Goal: Task Accomplishment & Management: Manage account settings

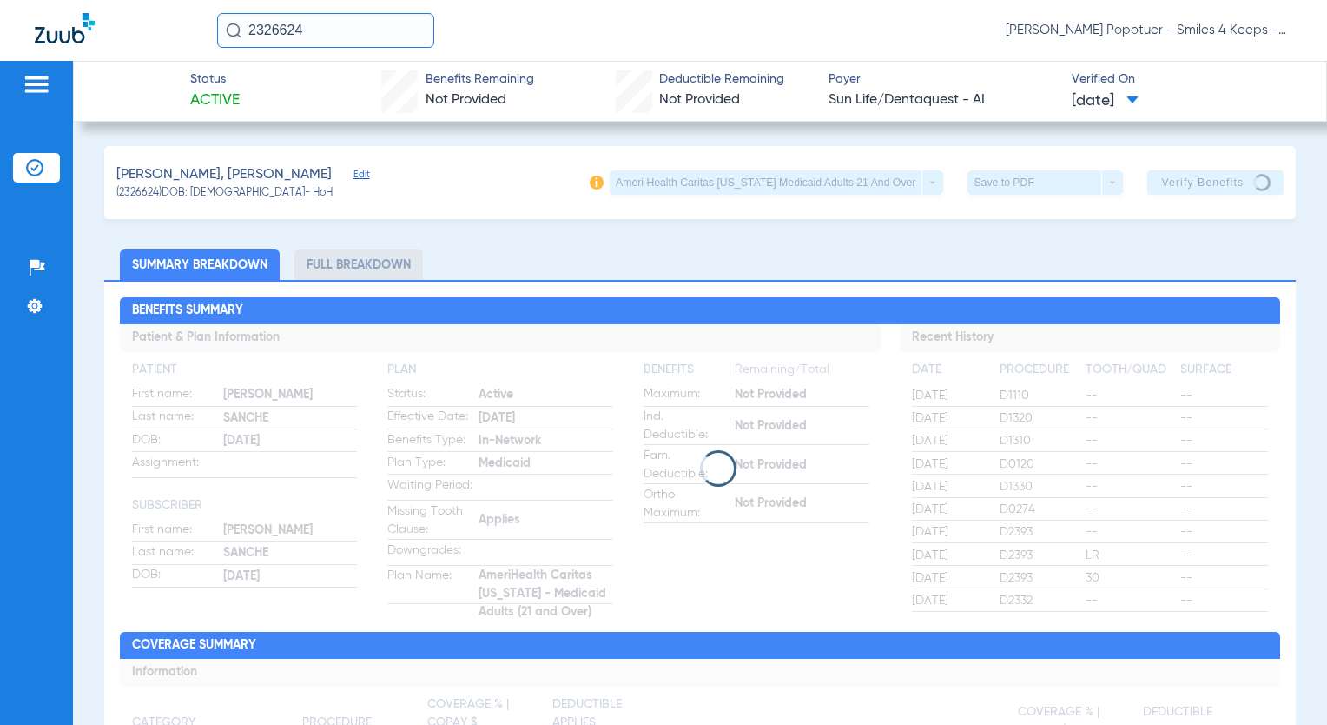
click at [38, 84] on img at bounding box center [37, 84] width 28 height 21
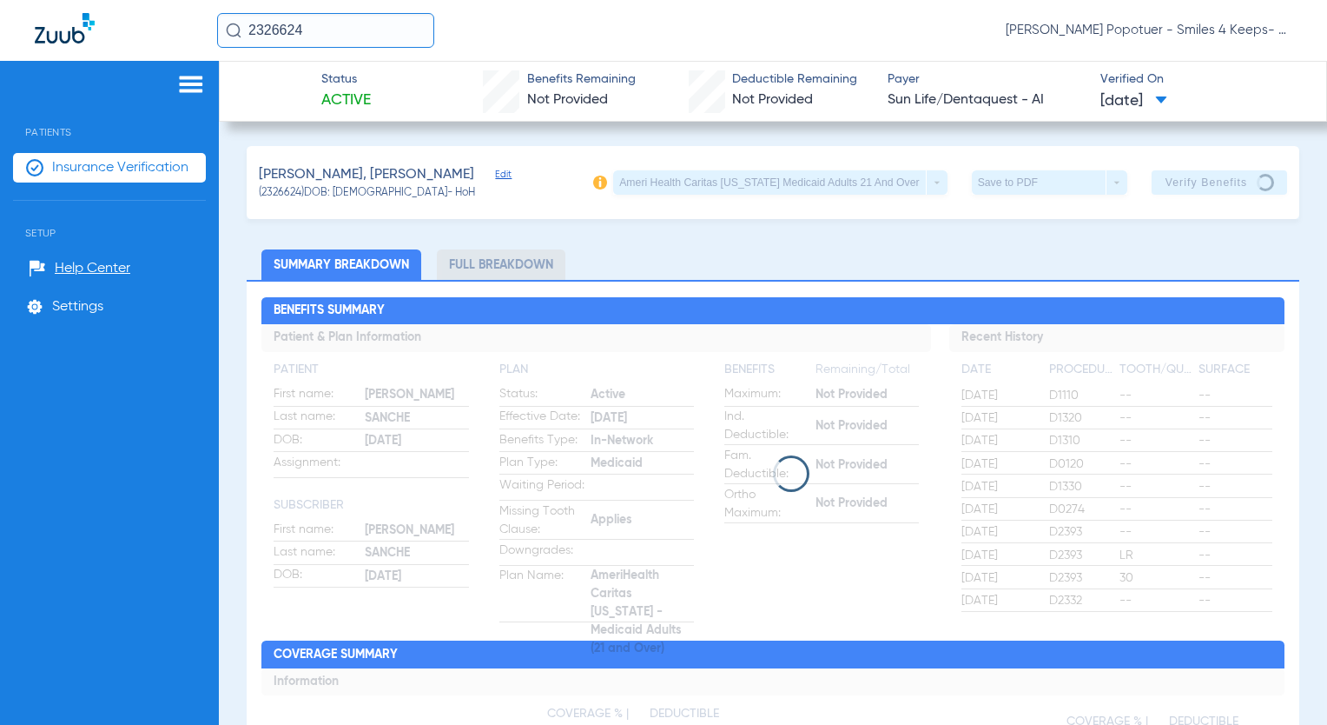
click at [83, 169] on span "Insurance Verification" at bounding box center [120, 167] width 136 height 17
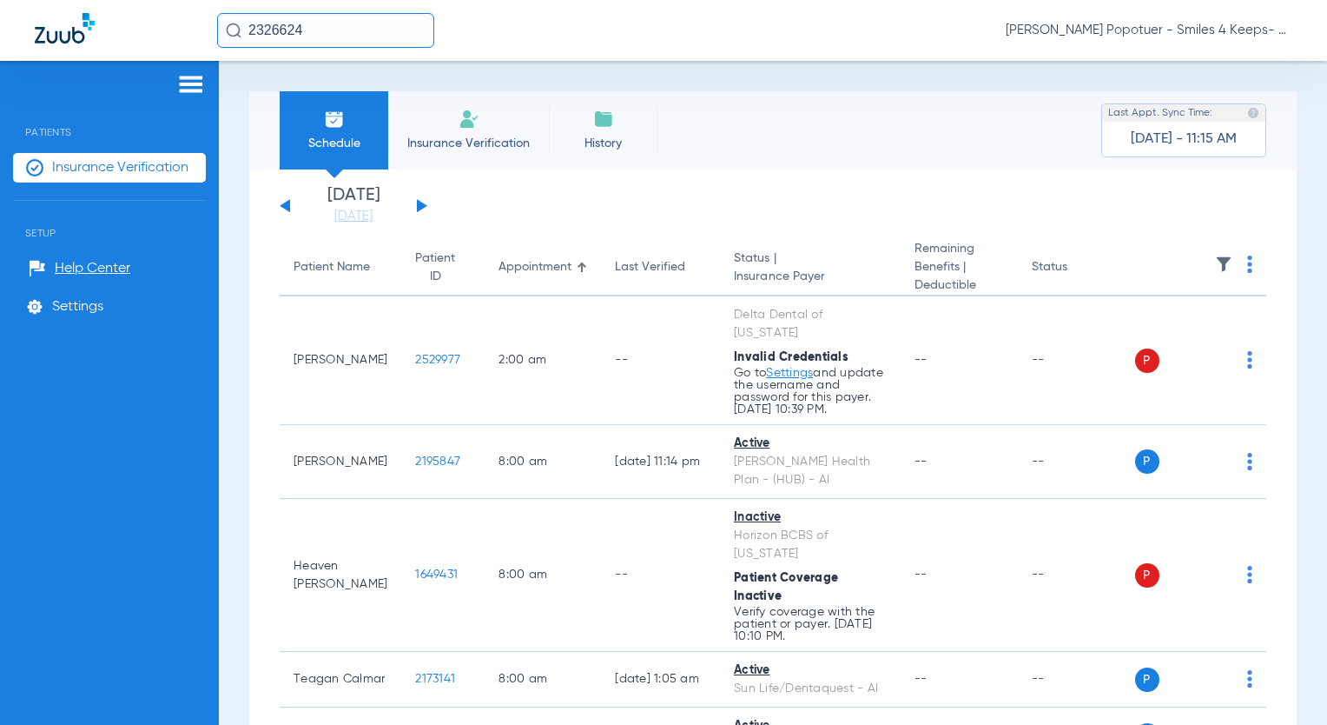
click at [1141, 25] on span "[PERSON_NAME] Popotuer - Smiles 4 Keeps- Allentown OS | Abra Dental" at bounding box center [1149, 30] width 287 height 17
click at [1141, 63] on span "Account Selection" at bounding box center [1227, 62] width 97 height 12
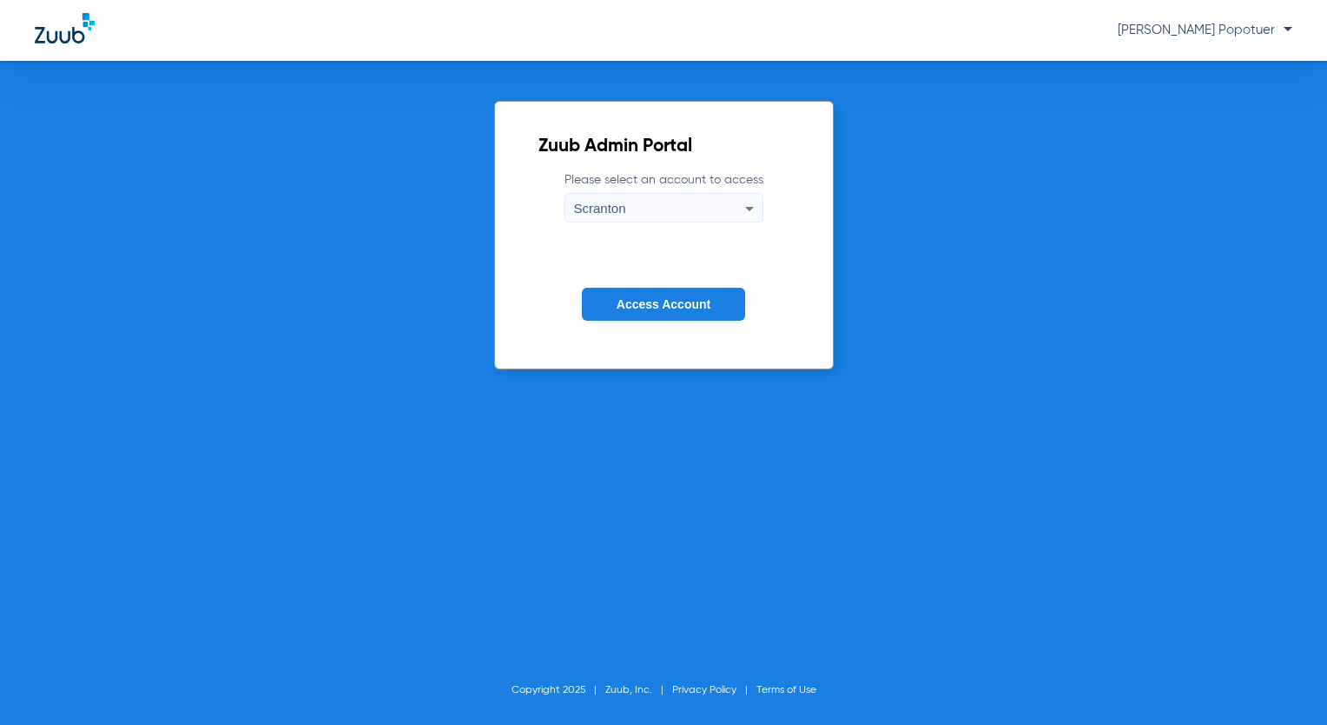
click at [707, 214] on div "Scranton" at bounding box center [659, 209] width 171 height 30
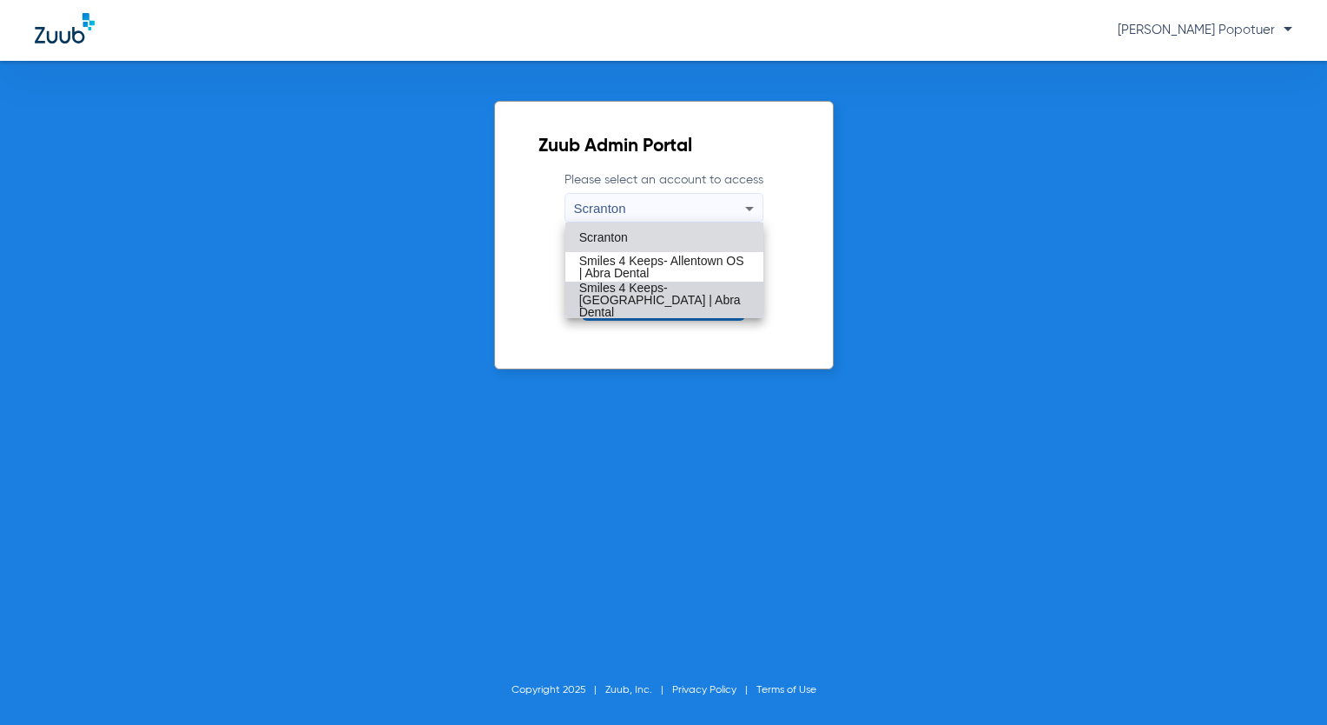
click at [718, 286] on span "Smiles 4 Keeps- [GEOGRAPHIC_DATA] | Abra Dental" at bounding box center [664, 299] width 170 height 36
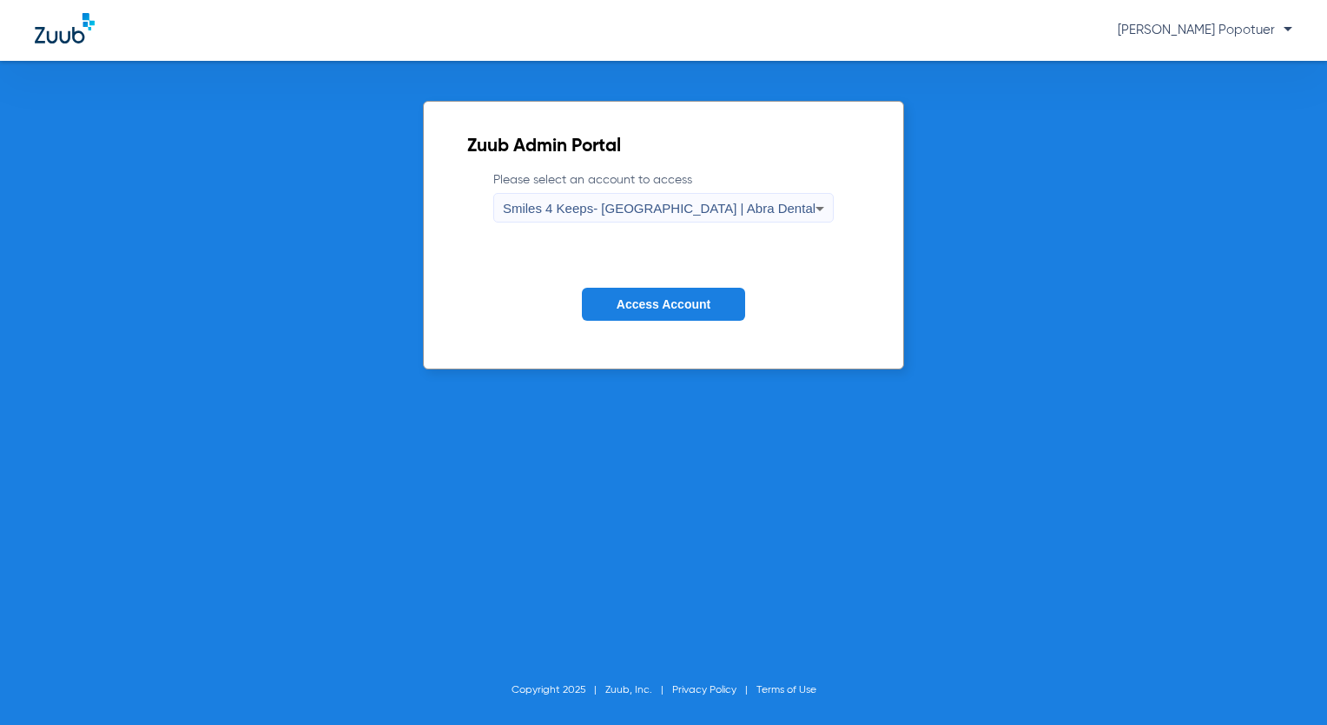
click at [709, 301] on span "Access Account" at bounding box center [664, 304] width 94 height 14
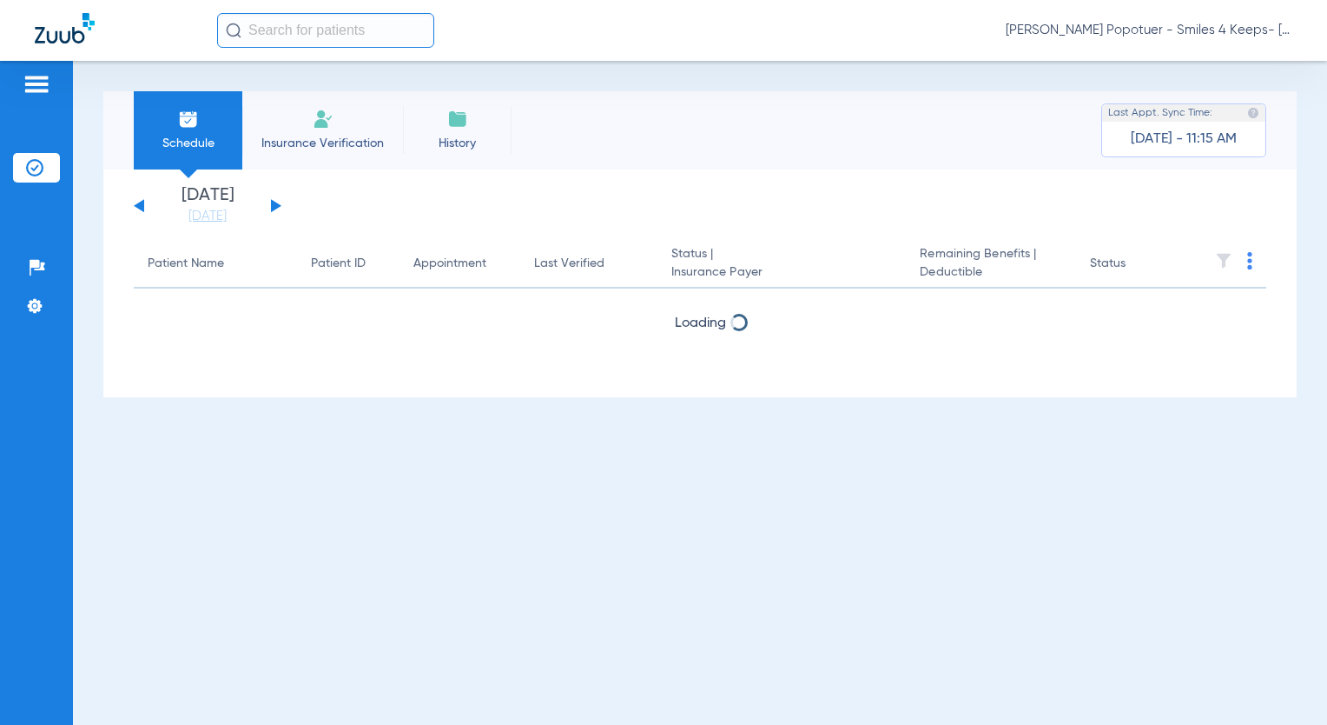
click at [275, 203] on button at bounding box center [276, 205] width 10 height 13
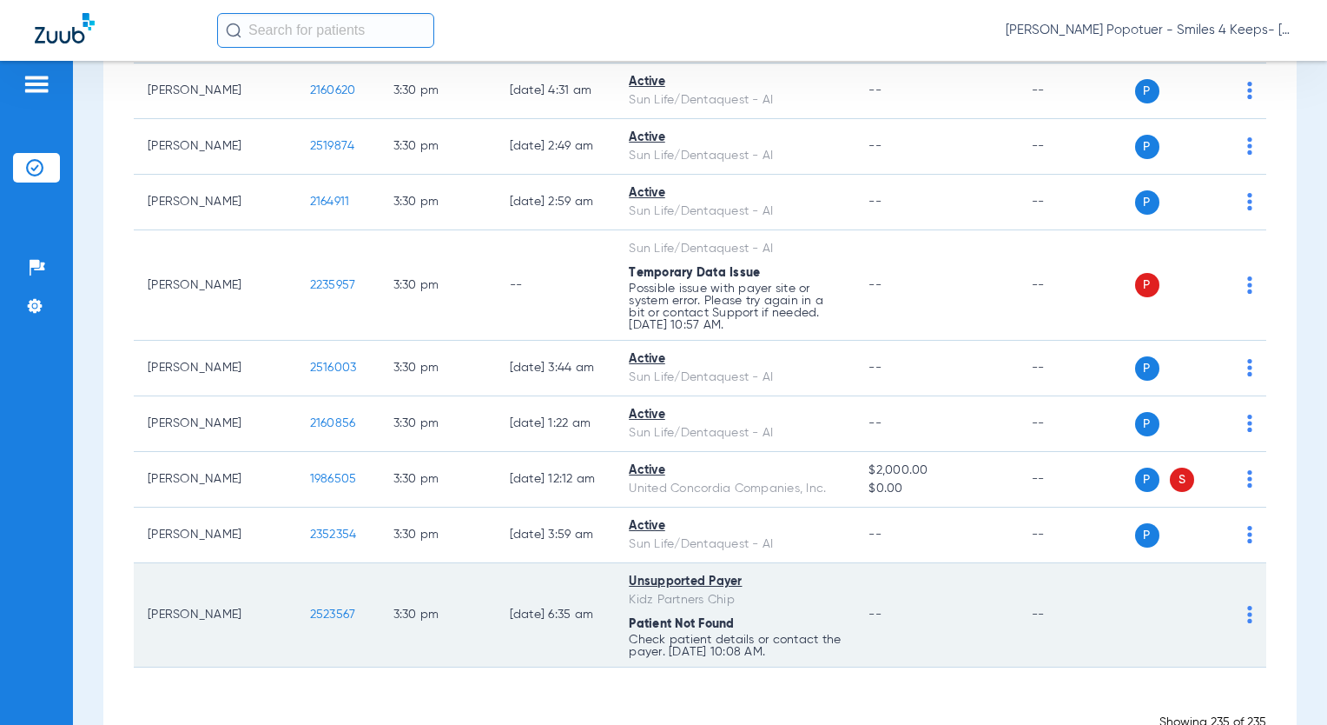
scroll to position [14176, 0]
